Goal: Task Accomplishment & Management: Manage account settings

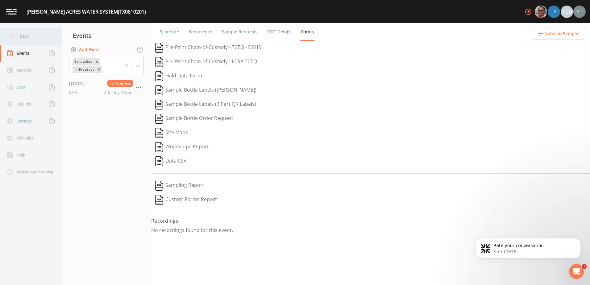
click at [19, 32] on div "Back" at bounding box center [28, 36] width 56 height 17
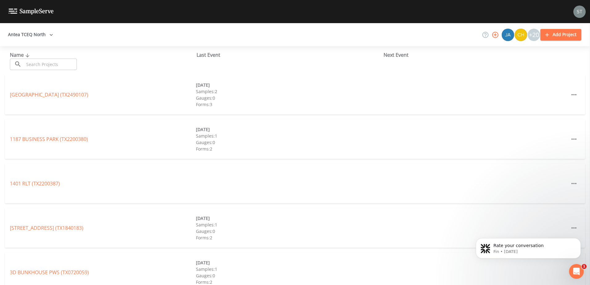
click at [48, 30] on button "Antea TCEQ North" at bounding box center [31, 34] width 50 height 11
click at [325, 285] on link "Antea TCEQ SiteX" at bounding box center [345, 288] width 40 height 7
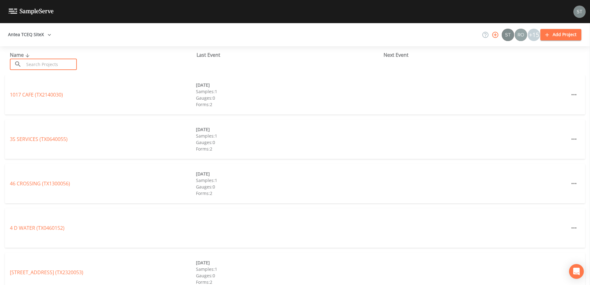
click at [53, 63] on input "text" at bounding box center [50, 64] width 53 height 11
paste input "1780012"
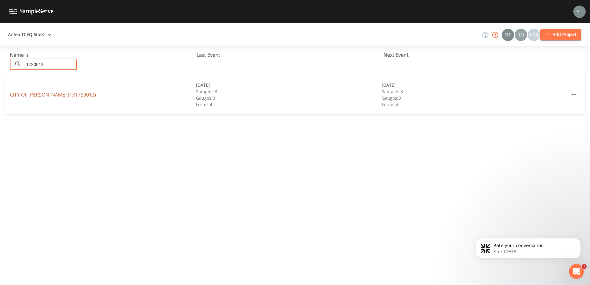
type input "1780012"
click at [52, 93] on link "CITY OF [GEOGRAPHIC_DATA] (TX1780012)" at bounding box center [53, 94] width 86 height 7
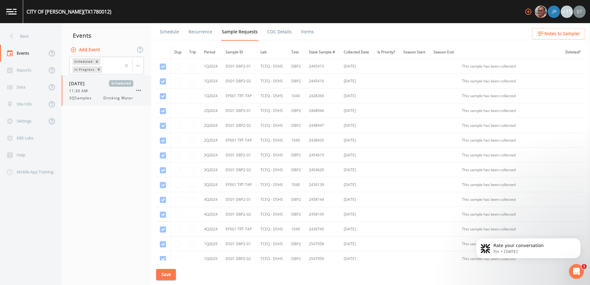
click at [84, 102] on div "[DATE] Scheduled 11:30 AM 3QSamples Drinking Water" at bounding box center [106, 90] width 89 height 31
click at [8, 32] on icon at bounding box center [11, 36] width 11 height 11
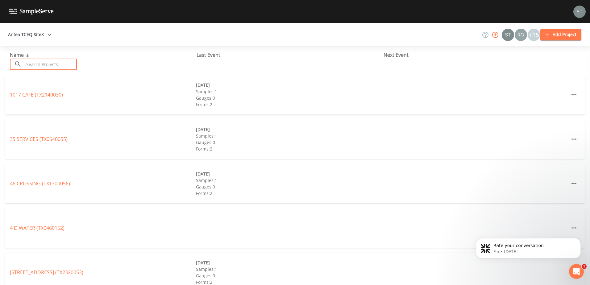
click at [53, 65] on input "text" at bounding box center [50, 64] width 53 height 11
paste input "City of [PERSON_NAME]"
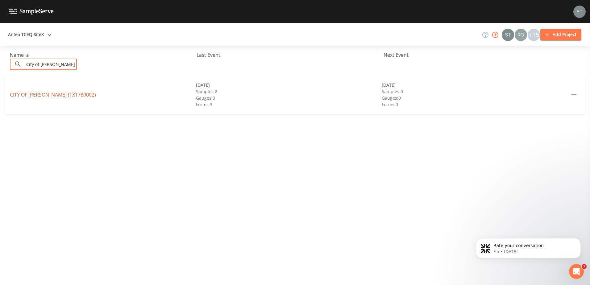
type input "City of [PERSON_NAME]"
click at [48, 95] on link "[GEOGRAPHIC_DATA][PERSON_NAME] (TX1780002)" at bounding box center [53, 94] width 86 height 7
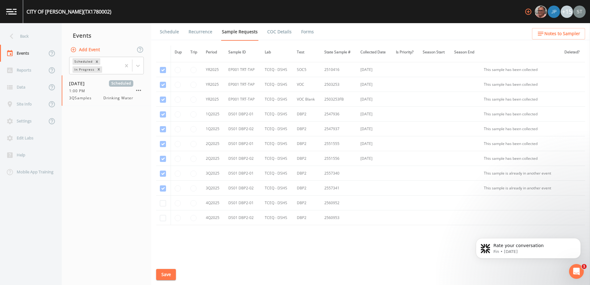
scroll to position [203, 0]
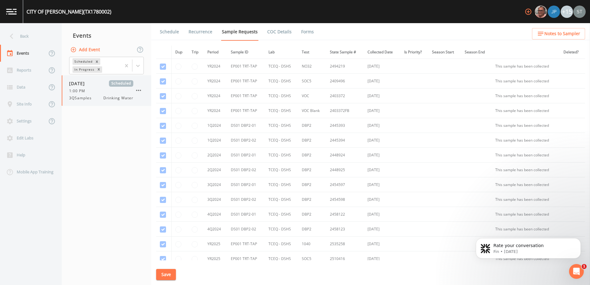
click at [64, 91] on div "09/30/2025 Scheduled 1:00 PM 3QSamples Drinking Water" at bounding box center [106, 90] width 89 height 31
click at [79, 92] on span "1:00 PM" at bounding box center [79, 91] width 20 height 6
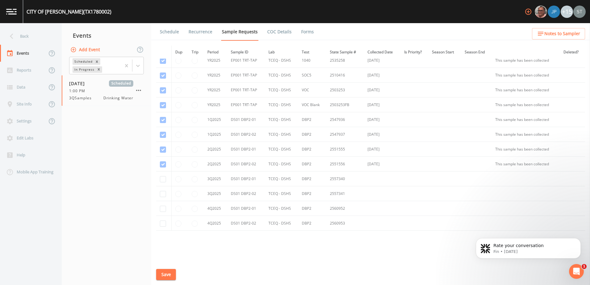
scroll to position [185, 0]
drag, startPoint x: 163, startPoint y: 178, endPoint x: 163, endPoint y: 189, distance: 10.5
click at [163, 179] on input "checkbox" at bounding box center [163, 178] width 6 height 6
checkbox input "true"
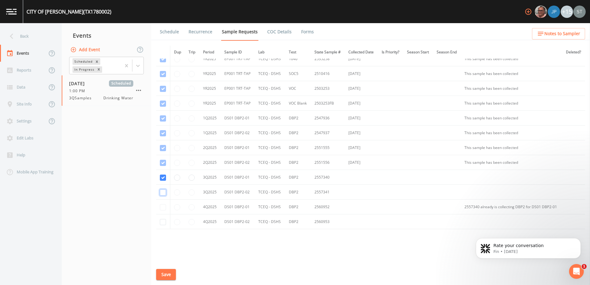
click at [164, 195] on input "checkbox" at bounding box center [163, 192] width 6 height 6
checkbox input "true"
click at [172, 273] on button "Save" at bounding box center [166, 274] width 20 height 11
click at [173, 272] on button "Save" at bounding box center [166, 274] width 20 height 11
click at [14, 35] on icon at bounding box center [11, 36] width 11 height 11
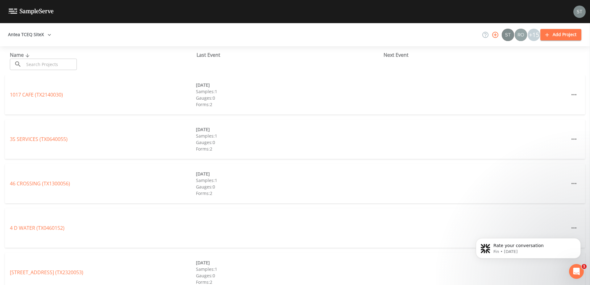
click at [44, 63] on input "text" at bounding box center [50, 64] width 53 height 11
paste input "2140017"
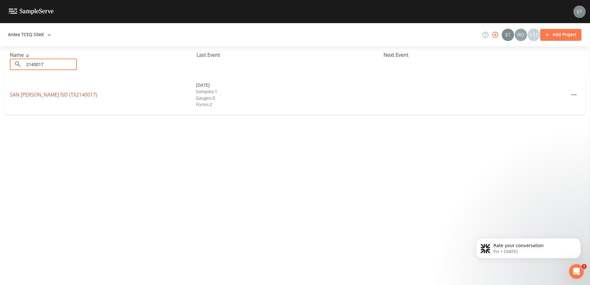
type input "2140017"
click at [46, 95] on link "SAN ISIDRO ISD (TX2140017)" at bounding box center [53, 94] width 87 height 7
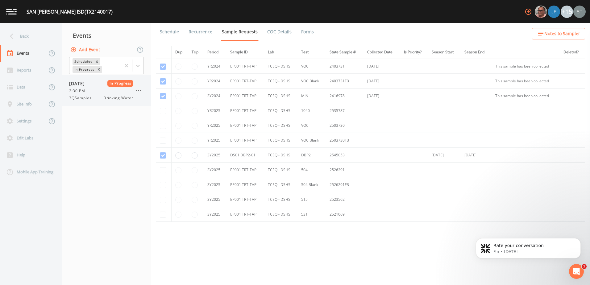
click at [85, 100] on span "3QSamples" at bounding box center [82, 98] width 26 height 6
click at [104, 99] on span "Drinking Water" at bounding box center [118, 98] width 30 height 6
click at [140, 66] on icon at bounding box center [138, 66] width 6 height 6
click at [121, 84] on div "Completed" at bounding box center [106, 83] width 75 height 10
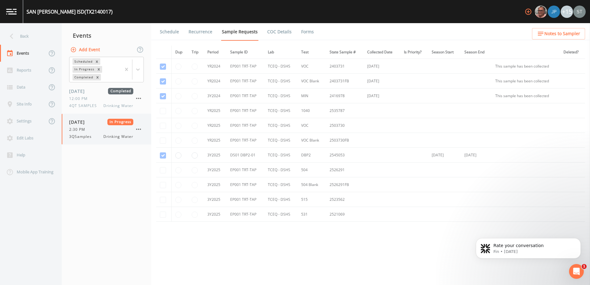
click at [87, 129] on span "2:30 PM" at bounding box center [79, 130] width 20 height 6
click at [84, 99] on span "12:00 PM" at bounding box center [80, 99] width 22 height 6
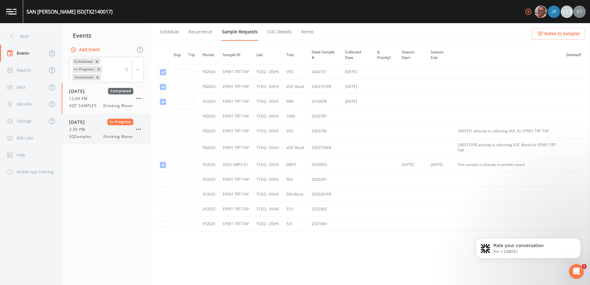
click at [85, 122] on span "09/23/2025" at bounding box center [79, 122] width 20 height 6
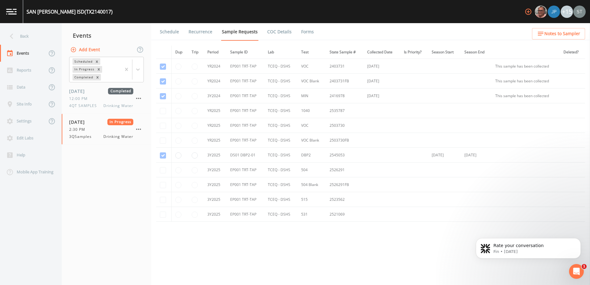
click at [307, 31] on link "Forms" at bounding box center [307, 31] width 15 height 17
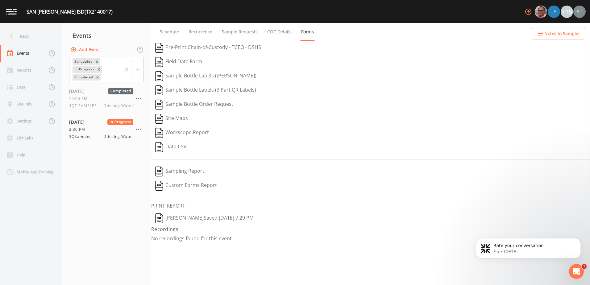
click at [224, 218] on button "Brandon Fox  Saved: September 24, 2025 7:29 PM" at bounding box center [204, 218] width 106 height 14
click at [12, 36] on icon at bounding box center [11, 36] width 11 height 11
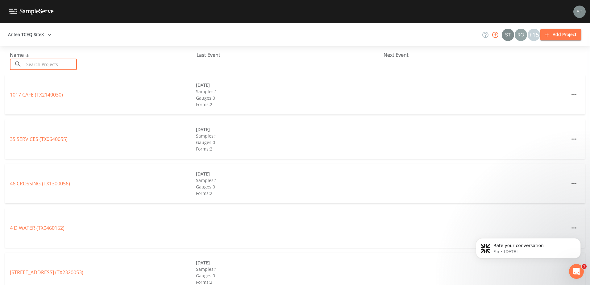
click at [58, 64] on input "text" at bounding box center [50, 64] width 53 height 11
click at [52, 64] on input "text" at bounding box center [50, 64] width 53 height 11
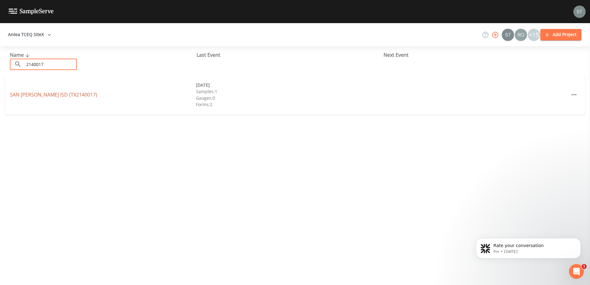
type input "2140017"
click at [55, 97] on link "SAN ISIDRO ISD (TX2140017)" at bounding box center [53, 94] width 87 height 7
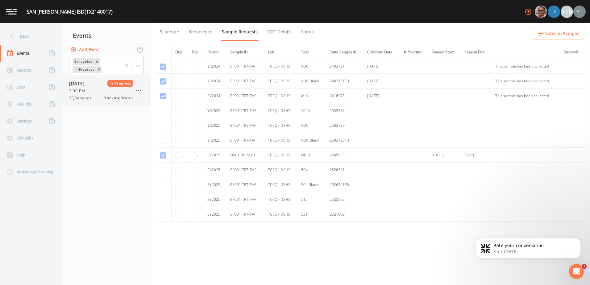
click at [97, 95] on div "09/23/2025 In Progress 2:30 PM 3QSamples Drinking Water" at bounding box center [101, 90] width 64 height 21
click at [164, 155] on td at bounding box center [163, 155] width 15 height 15
click at [93, 155] on nav "Events Add Event Scheduled In Progress 09/23/2025 In Progress 2:30 PM 3QSamples…" at bounding box center [106, 154] width 89 height 262
click at [85, 87] on div "09/23/2025 In Progress 2:30 PM 3QSamples Drinking Water" at bounding box center [101, 90] width 64 height 21
click at [97, 96] on div "3QSamples Drinking Water" at bounding box center [101, 98] width 64 height 6
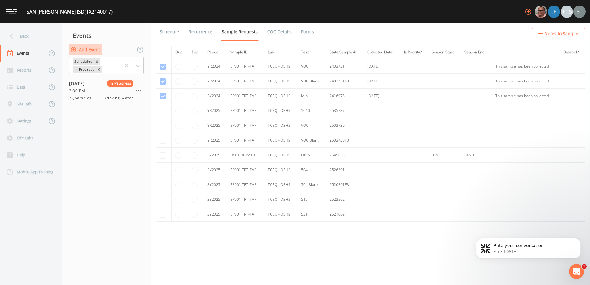
click at [73, 48] on icon "button" at bounding box center [73, 50] width 6 height 6
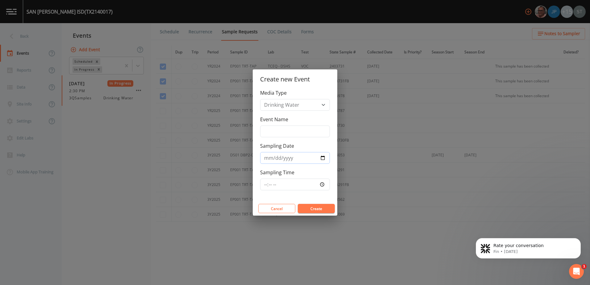
click at [323, 157] on input "Sampling Date" at bounding box center [295, 158] width 70 height 12
type input "2025-09-30"
click at [288, 130] on input "Event Name" at bounding box center [295, 132] width 70 height 12
type input "Q3 samples"
click at [311, 209] on button "Create" at bounding box center [316, 208] width 37 height 9
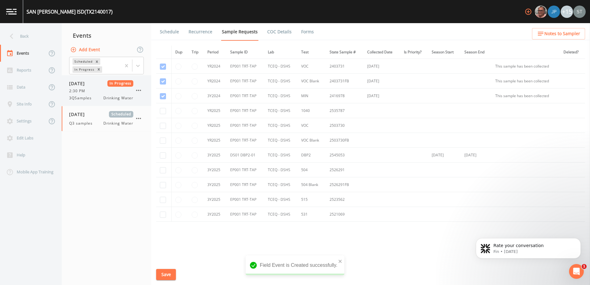
click at [92, 91] on div "2:30 PM" at bounding box center [101, 91] width 64 height 6
click at [138, 92] on icon "button" at bounding box center [138, 90] width 7 height 7
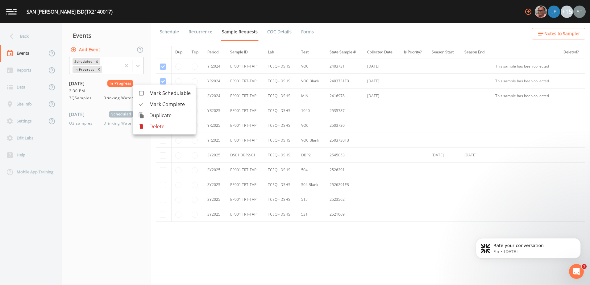
click at [81, 84] on div at bounding box center [295, 142] width 590 height 285
click at [166, 26] on link "Schedule" at bounding box center [169, 31] width 21 height 17
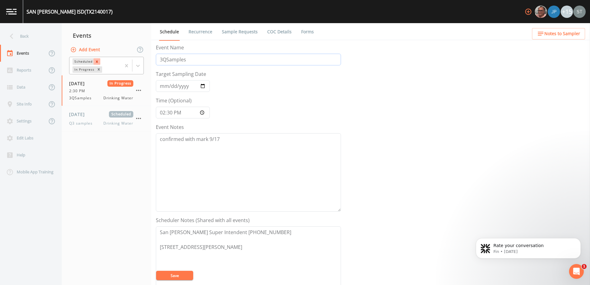
drag, startPoint x: 199, startPoint y: 60, endPoint x: 97, endPoint y: 59, distance: 101.8
click at [97, 59] on div "Back Events Reports Data Site Info Settings Edit Labs Help Mobile App Training …" at bounding box center [295, 154] width 590 height 262
type input "Do not complete this event"
drag, startPoint x: 239, startPoint y: 246, endPoint x: 92, endPoint y: 222, distance: 148.4
click at [92, 222] on div "Back Events Reports Data Site Info Settings Edit Labs Help Mobile App Training …" at bounding box center [295, 154] width 590 height 262
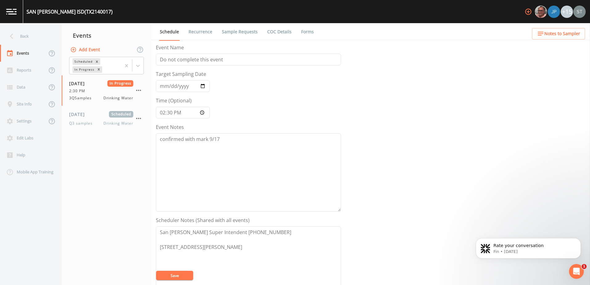
click at [172, 273] on button "Save" at bounding box center [174, 275] width 37 height 9
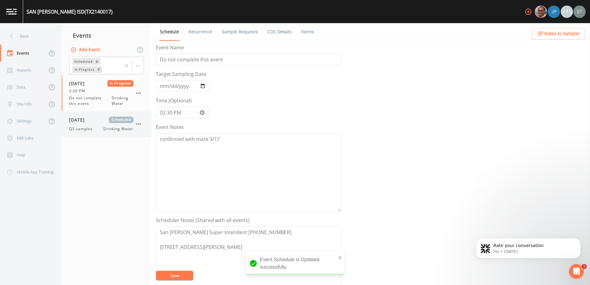
click at [80, 127] on span "Q3 samples" at bounding box center [82, 129] width 27 height 6
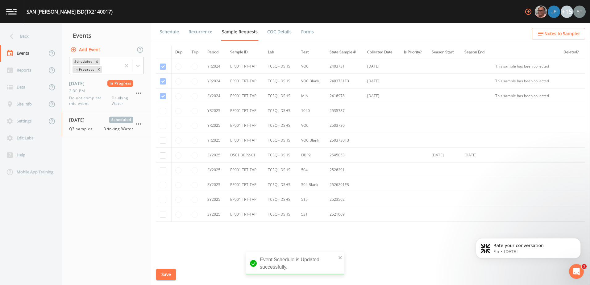
click at [168, 33] on link "Schedule" at bounding box center [169, 31] width 21 height 17
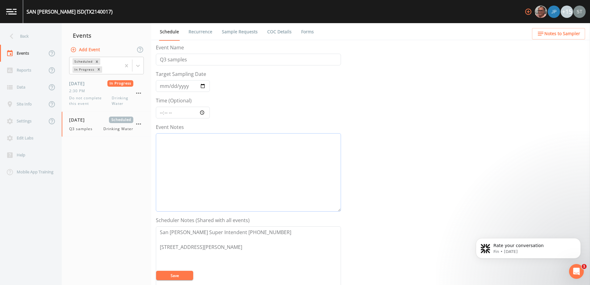
click at [189, 170] on textarea "Event Notes" at bounding box center [248, 172] width 185 height 78
click at [86, 93] on span "2:30 PM" at bounding box center [79, 91] width 20 height 6
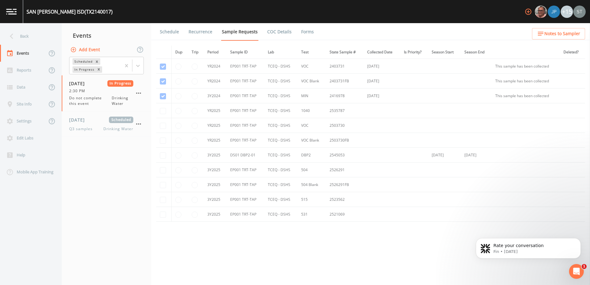
click at [167, 28] on link "Schedule" at bounding box center [169, 31] width 21 height 17
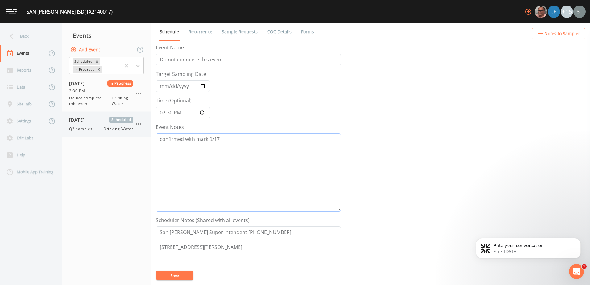
drag, startPoint x: 237, startPoint y: 142, endPoint x: 122, endPoint y: 131, distance: 115.6
click at [122, 131] on div "Back Events Reports Data Site Info Settings Edit Labs Help Mobile App Training …" at bounding box center [295, 154] width 590 height 262
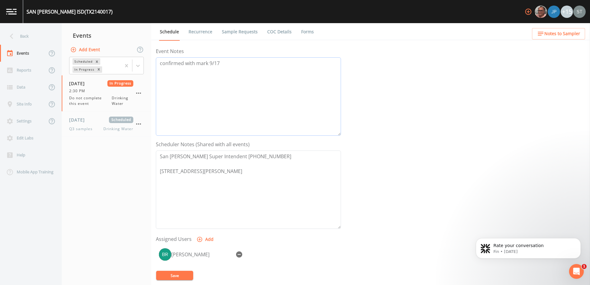
scroll to position [150, 0]
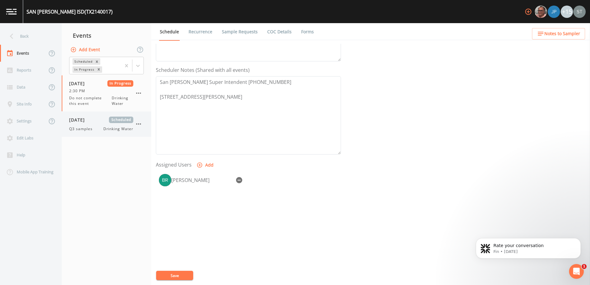
click at [74, 128] on span "Q3 samples" at bounding box center [82, 129] width 27 height 6
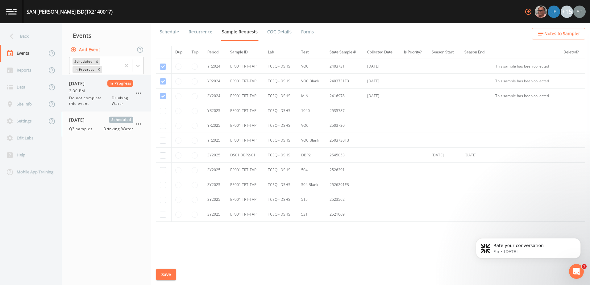
click at [89, 96] on span "Do not complete this event" at bounding box center [90, 100] width 43 height 11
click at [172, 35] on link "Schedule" at bounding box center [169, 31] width 21 height 17
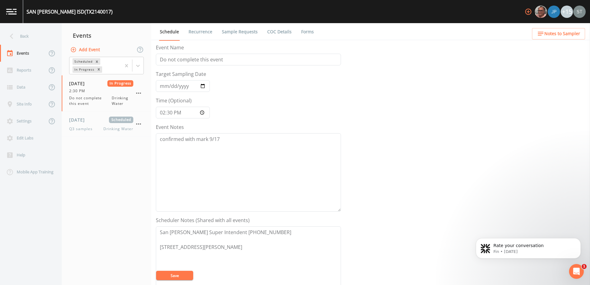
scroll to position [150, 0]
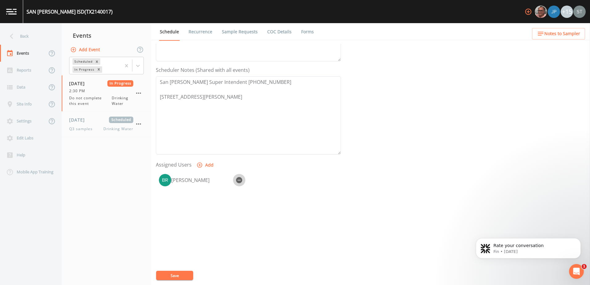
click at [237, 180] on icon "button" at bounding box center [239, 180] width 6 height 6
click at [91, 131] on span "Q3 samples" at bounding box center [82, 129] width 27 height 6
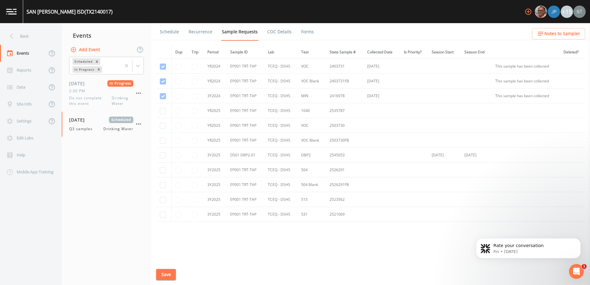
scroll to position [11, 0]
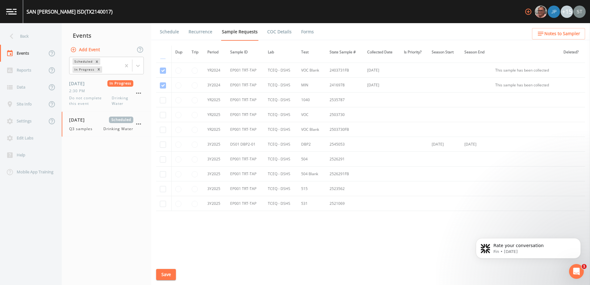
drag, startPoint x: 169, startPoint y: 28, endPoint x: 168, endPoint y: 39, distance: 11.1
click at [169, 28] on link "Schedule" at bounding box center [169, 31] width 21 height 17
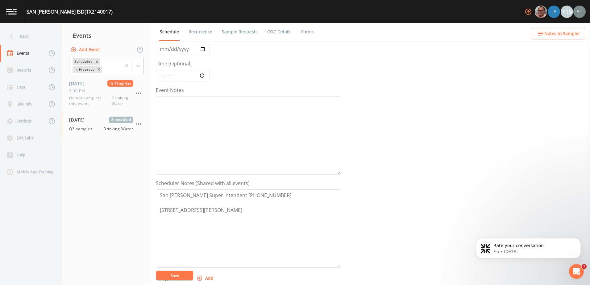
scroll to position [150, 0]
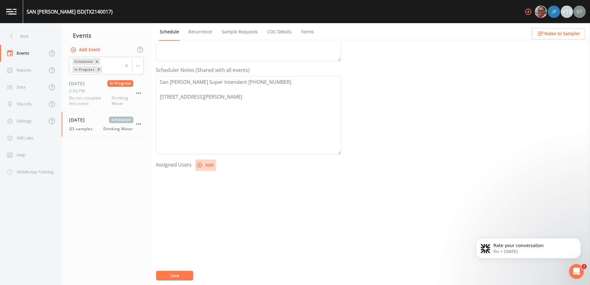
click at [200, 165] on icon "button" at bounding box center [200, 165] width 6 height 6
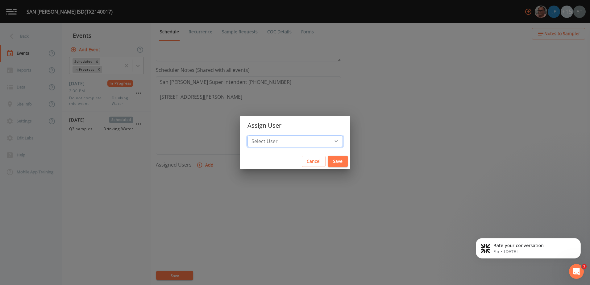
click at [293, 140] on select "Select User Mike Franklin Joshua gere Paul Lauren Saenz David Weber Zachary Eva…" at bounding box center [294, 141] width 95 height 12
select select "82fcd260-406f-4720-af66-0de7f1917f1c"
click at [256, 135] on select "Select User Mike Franklin Joshua gere Paul Lauren Saenz David Weber Zachary Eva…" at bounding box center [294, 141] width 95 height 12
click at [330, 162] on button "Save" at bounding box center [338, 161] width 20 height 11
select select
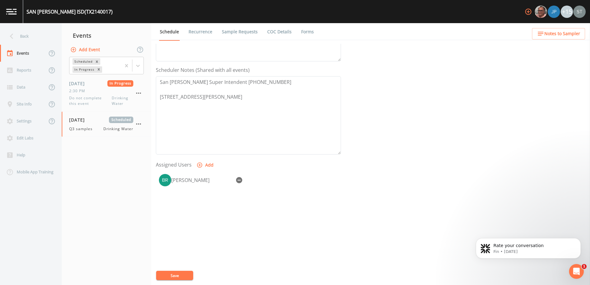
click at [201, 29] on link "Recurrence" at bounding box center [201, 31] width 26 height 17
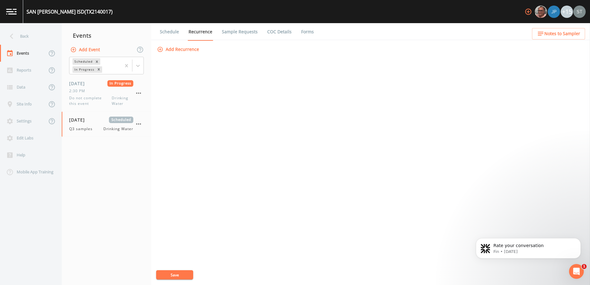
click at [244, 34] on link "Sample Requests" at bounding box center [240, 31] width 38 height 17
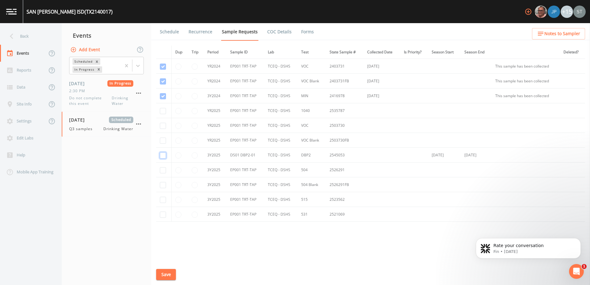
click at [161, 154] on input "checkbox" at bounding box center [163, 155] width 6 height 6
checkbox input "true"
click at [169, 272] on button "Save" at bounding box center [166, 274] width 20 height 11
click at [12, 32] on icon at bounding box center [11, 36] width 11 height 11
